Goal: Task Accomplishment & Management: Complete application form

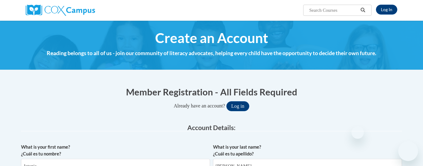
select select "fbf2d438-af2f-41f8-98f1-81c410e29de3"
select select "5e2af403-4f2c-4e49-a02f-103e55d7b75b"
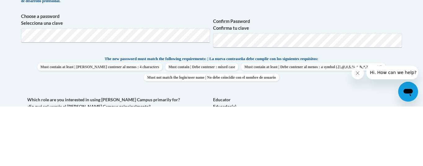
type input "t"
type input "geegeelovesyou"
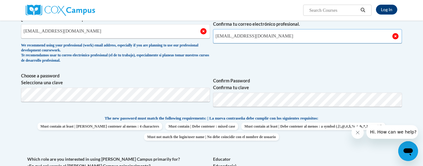
click at [331, 34] on input "tootsie2006@comcast.net" at bounding box center [307, 36] width 189 height 14
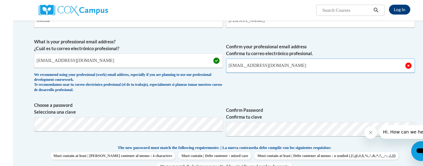
scroll to position [139, 0]
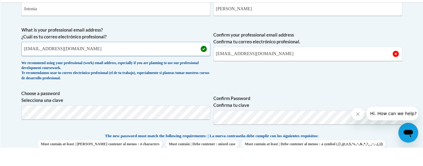
click at [86, 60] on input "geegeelovesyou17@gmail.com" at bounding box center [115, 67] width 189 height 14
type input "geege"
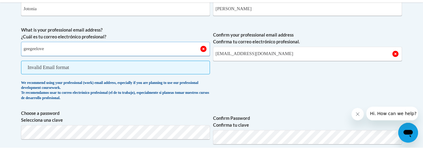
type input "geegeeloves"
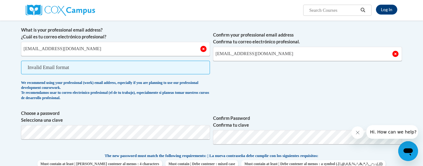
type input "geegeelovesyou17@gmail.com"
click at [333, 49] on input "tootsie2006@comcast.net" at bounding box center [307, 54] width 189 height 14
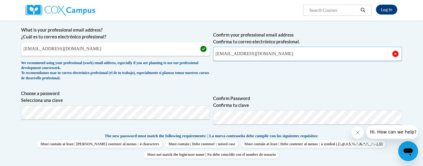
type input "geegeelovesyou17@yahoo.com"
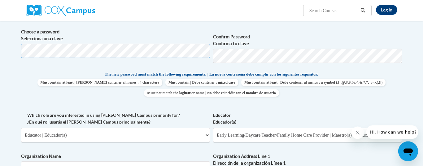
scroll to position [218, 0]
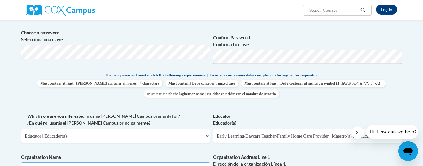
click at [42, 166] on input "Organization Name" at bounding box center [115, 169] width 189 height 14
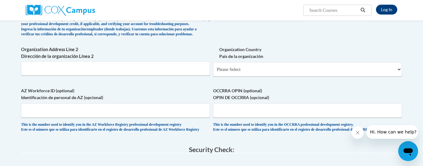
scroll to position [382, 0]
type input "Trinity Early Learning Center"
click at [232, 63] on select "Please Select United States | Estados Unidos Outside of the United States | Fue…" at bounding box center [307, 70] width 189 height 14
select select "ad49bcad-a171-4b2e-b99c-48b446064914"
select select
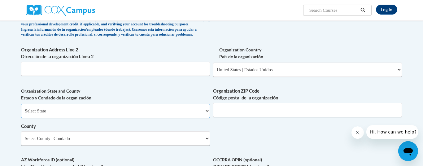
click at [34, 105] on select "Select State Alabama Alaska Arizona Arkansas California Colorado Connecticut De…" at bounding box center [115, 111] width 189 height 14
select select "Georgia"
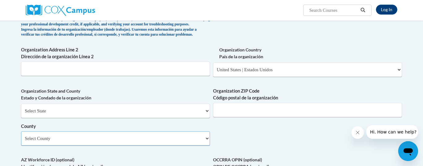
click at [44, 131] on select "Select County Appling Atkinson Bacon Baker Baldwin Banks Barrow Bartow Ben Hill…" at bounding box center [115, 138] width 189 height 14
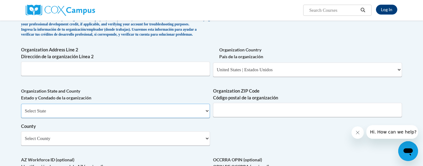
click at [53, 104] on select "Select State Alabama Alaska Arizona Arkansas California Colorado Connecticut De…" at bounding box center [115, 111] width 189 height 14
click at [51, 104] on select "Select State Alabama Alaska Arizona Arkansas California Colorado Connecticut De…" at bounding box center [115, 111] width 189 height 14
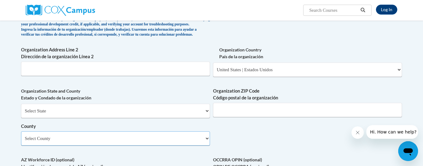
click at [34, 131] on select "Select County Appling Atkinson Bacon Baker Baldwin Banks Barrow Bartow Ben Hill…" at bounding box center [115, 138] width 189 height 14
click at [26, 131] on select "Select County Appling Atkinson Bacon Baker Baldwin Banks Barrow Bartow Ben Hill…" at bounding box center [115, 138] width 189 height 14
select select "Fulton"
click at [38, 131] on select "Select County Appling Atkinson Bacon Baker Baldwin Banks Barrow Bartow Ben Hill…" at bounding box center [115, 138] width 189 height 14
click at [134, 156] on label "AZ Workforce ID (optional) Identificación de personal de AZ (opcional)" at bounding box center [115, 163] width 189 height 14
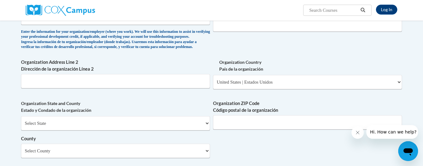
scroll to position [362, 0]
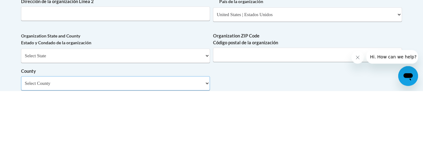
click at [203, 151] on select "Select County Appling Atkinson Bacon Baker Baldwin Banks Barrow Bartow Ben Hill…" at bounding box center [115, 158] width 189 height 14
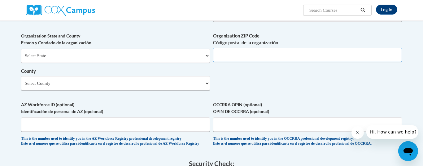
click at [296, 48] on input "Organization ZIP Code Código postal de la organización" at bounding box center [307, 55] width 189 height 14
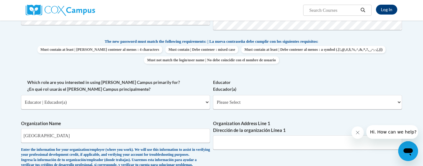
scroll to position [252, 0]
type input "30327"
click at [346, 99] on select "Please Select Early Learning/Daycare Teacher/Family Home Care Provider | Maestr…" at bounding box center [307, 102] width 189 height 14
select select "5e2af403-4f2c-4e49-a02f-103e55d7b75b"
select select "null"
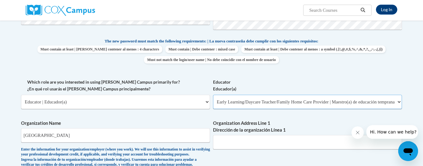
select select "null"
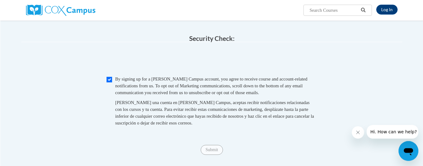
scroll to position [562, 0]
click at [220, 147] on span "Submit" at bounding box center [211, 149] width 22 height 5
click at [216, 145] on div "Submit Submit" at bounding box center [211, 150] width 381 height 10
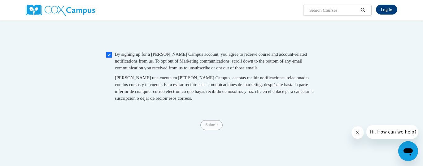
scroll to position [589, 0]
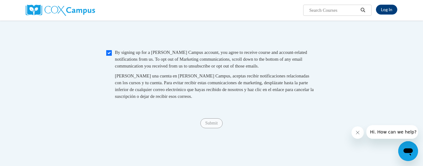
click at [218, 120] on span "Submit" at bounding box center [211, 122] width 22 height 5
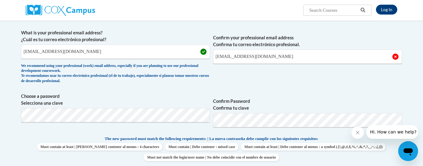
scroll to position [152, 4]
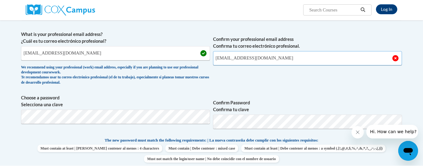
click at [305, 57] on input "geegeelovesyou17@yahoo.com" at bounding box center [307, 58] width 189 height 14
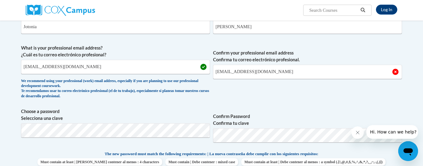
scroll to position [142, 17]
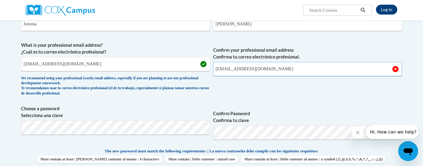
type input "geegeelovesyou17@gmail.com"
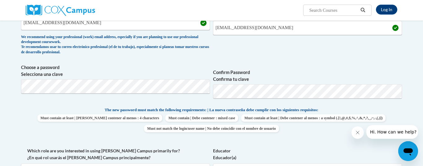
scroll to position [212, 10]
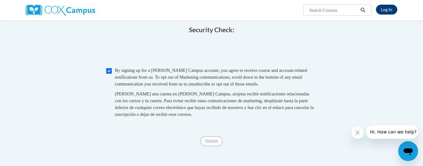
click at [216, 138] on span "Submit" at bounding box center [211, 140] width 22 height 5
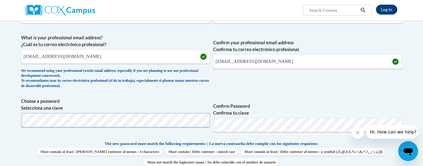
scroll to position [149, 0]
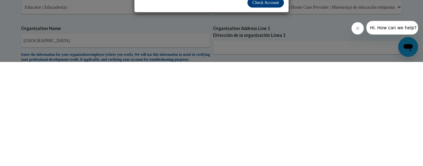
scroll to position [234, 53]
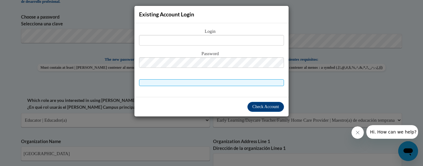
click at [316, 78] on div "Existing Account Login Login Password" at bounding box center [211, 83] width 423 height 166
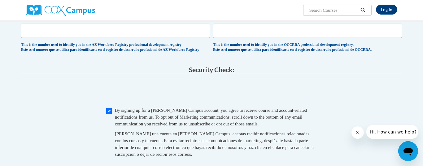
scroll to position [531, 0]
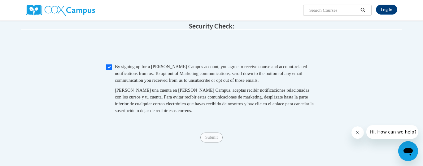
scroll to position [575, 0]
type input "3003 Howell Mill Rd NW Atlanta, GA 30327"
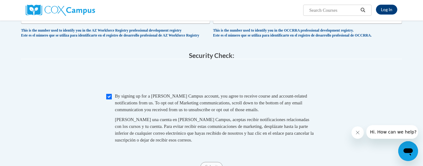
scroll to position [543, 0]
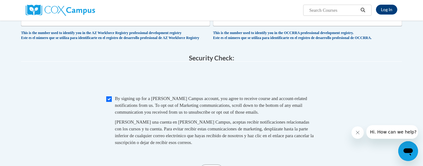
click at [102, 95] on div "Checkbox By signing up for a Cox Campus account, you agree to receive course an…" at bounding box center [211, 123] width 381 height 57
click at [108, 95] on span "Checkbox By signing up for a Cox Campus account, you agree to receive course an…" at bounding box center [211, 123] width 211 height 57
click at [109, 96] on input "Checkbox" at bounding box center [109, 99] width 6 height 6
click at [111, 96] on input "Checkbox" at bounding box center [109, 99] width 6 height 6
checkbox input "true"
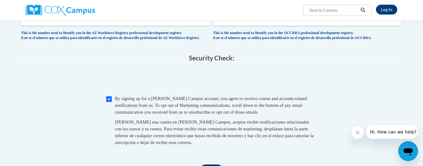
click at [217, 164] on input "Submit" at bounding box center [211, 169] width 22 height 10
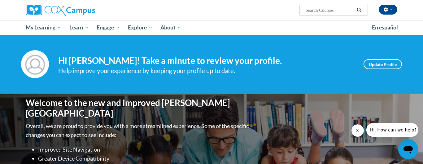
click at [0, 0] on span "My Course Progress" at bounding box center [0, 0] width 0 height 0
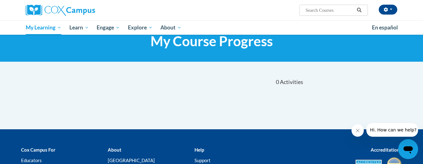
scroll to position [22, 0]
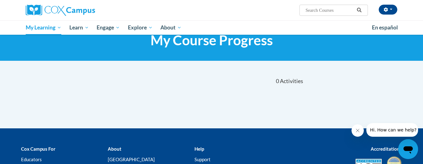
click at [0, 0] on link "Certificates" at bounding box center [0, 0] width 0 height 0
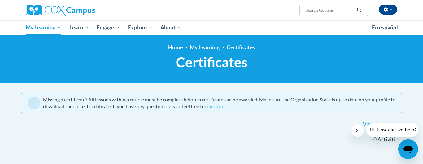
click at [0, 0] on span "My Course Progress" at bounding box center [0, 0] width 0 height 0
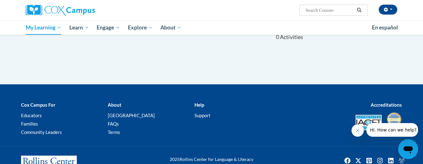
scroll to position [65, 0]
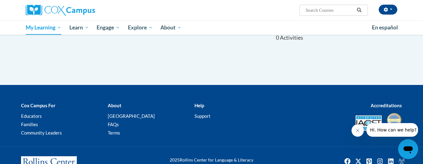
click at [388, 10] on button "button" at bounding box center [388, 10] width 19 height 10
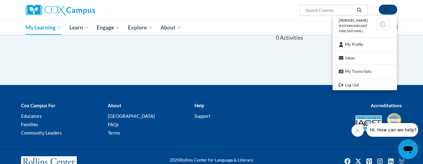
click at [253, 74] on div at bounding box center [211, 82] width 423 height 164
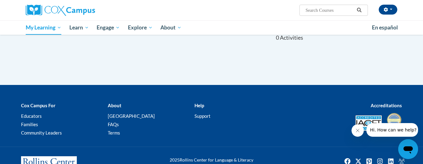
click at [0, 0] on link "All Courses" at bounding box center [0, 0] width 0 height 0
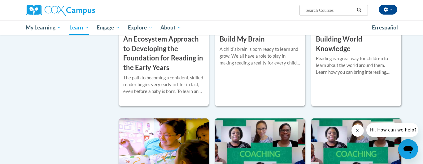
scroll to position [187, 0]
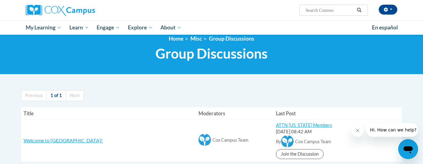
scroll to position [7, 0]
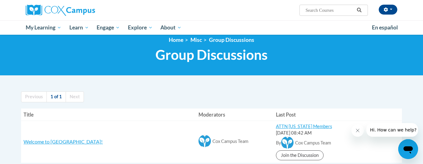
click at [392, 9] on span "button" at bounding box center [391, 9] width 2 height 1
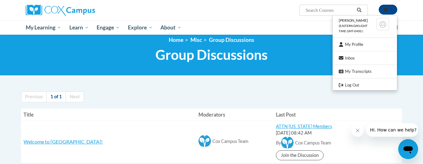
click at [111, 91] on div at bounding box center [211, 82] width 423 height 164
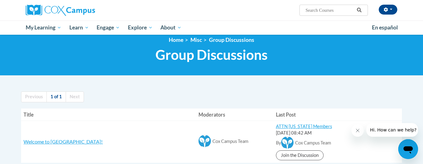
click at [386, 7] on button "button" at bounding box center [388, 10] width 19 height 10
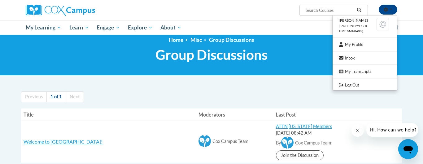
click at [359, 84] on link "Log Out" at bounding box center [365, 85] width 64 height 8
